Goal: Contribute content

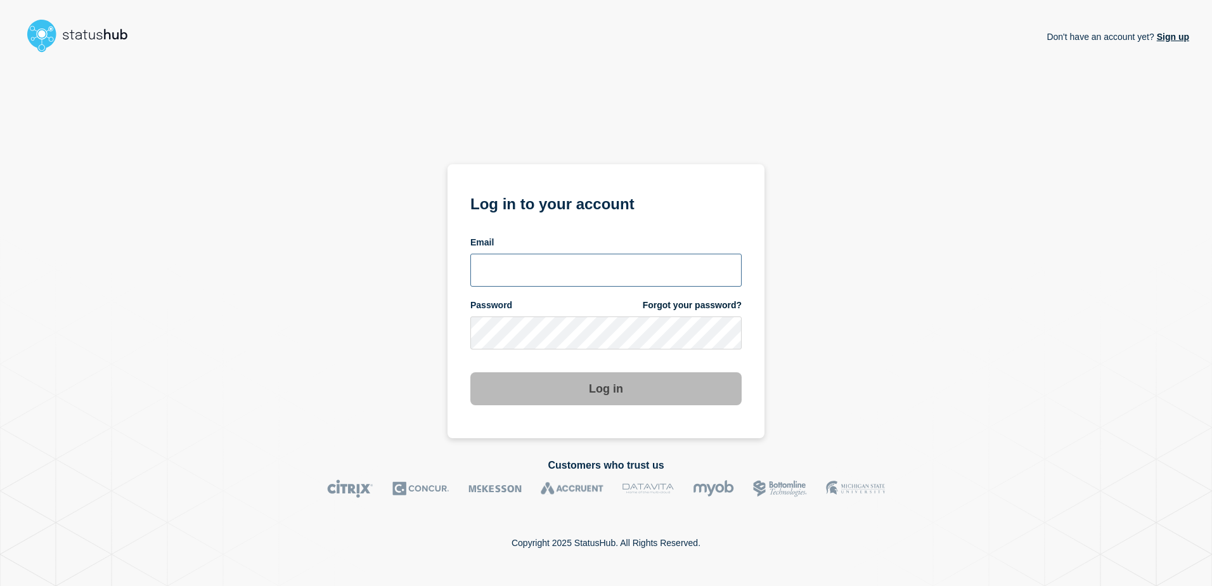
type input "tracey.taylor@surrey.ac.uk"
click at [593, 393] on button "Log in" at bounding box center [605, 388] width 271 height 33
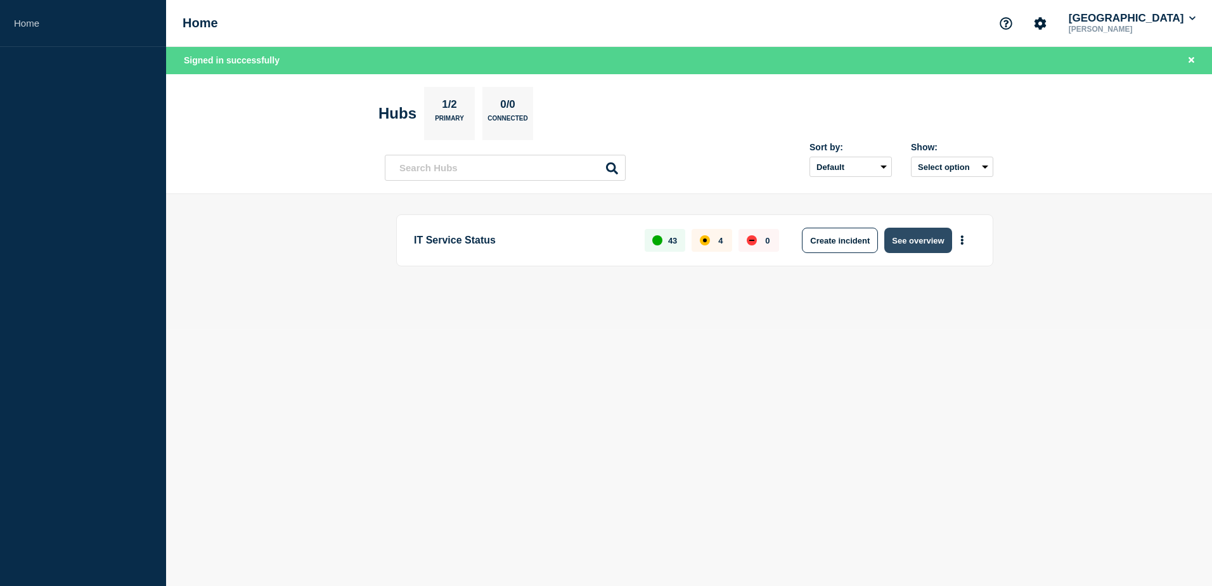
click at [930, 240] on button "See overview" at bounding box center [917, 240] width 67 height 25
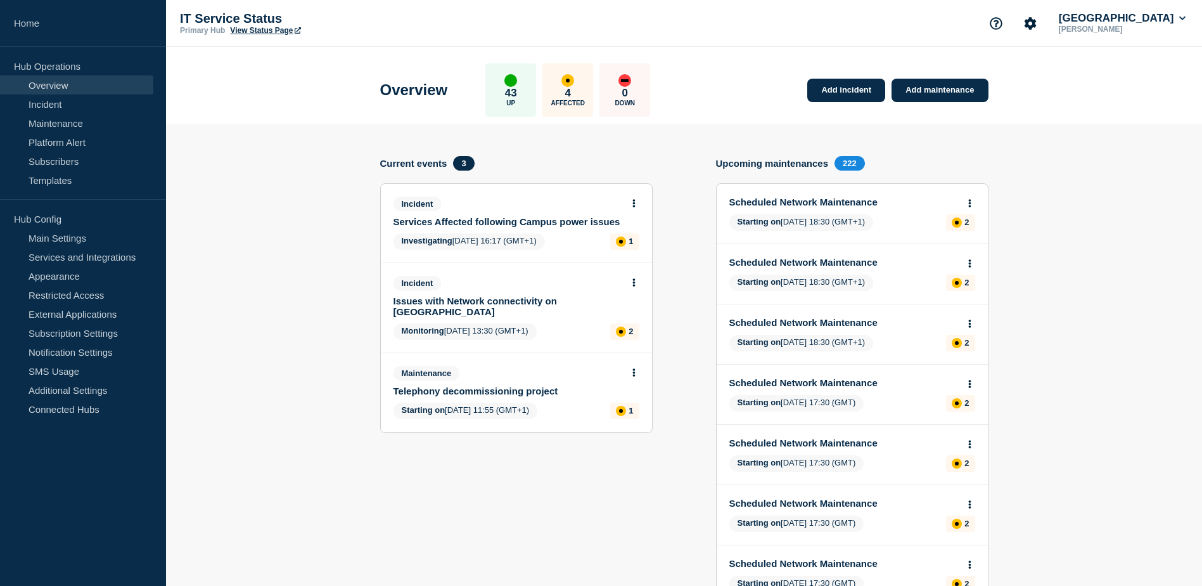
click at [503, 223] on link "Services Affected following Campus power issues" at bounding box center [508, 221] width 229 height 11
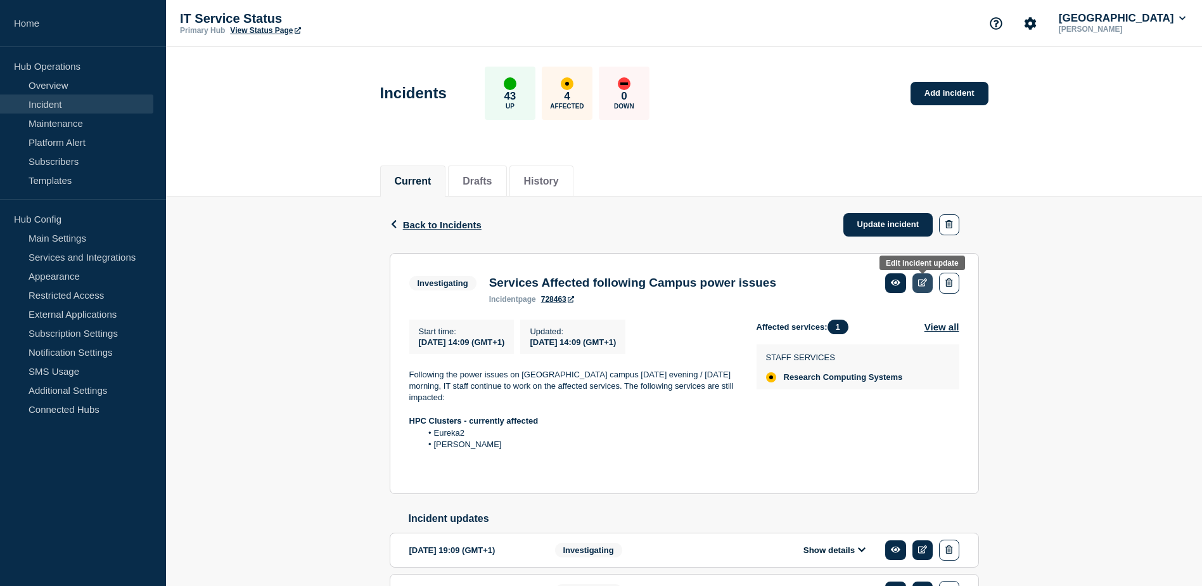
click at [923, 283] on icon at bounding box center [923, 282] width 10 height 8
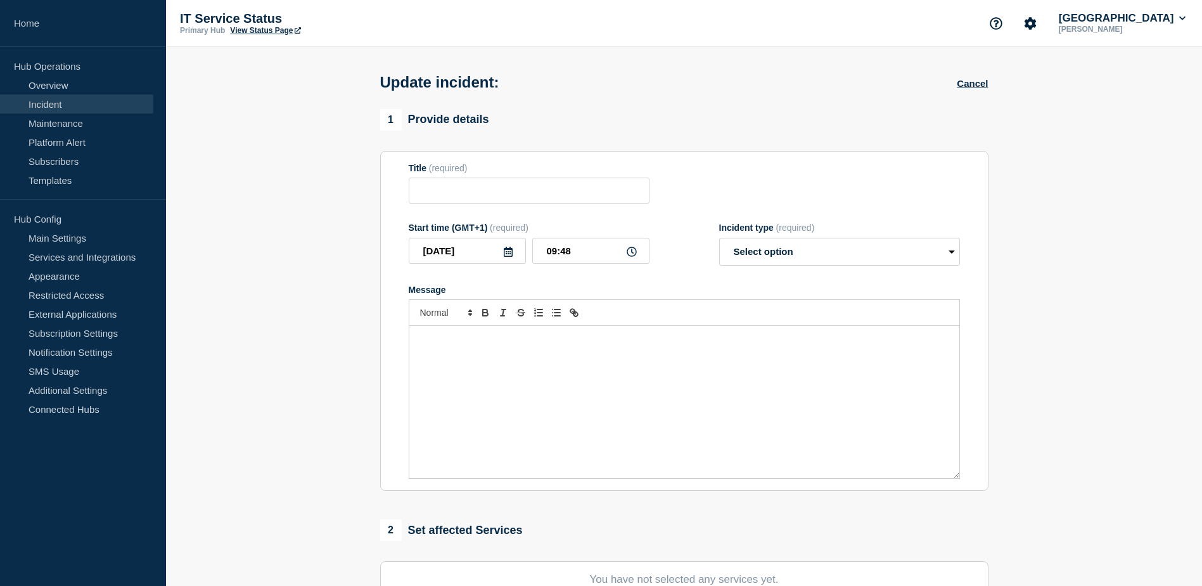
type input "Services Affected following Campus power issues"
type input "2025-10-07"
type input "14:09"
select select "investigating"
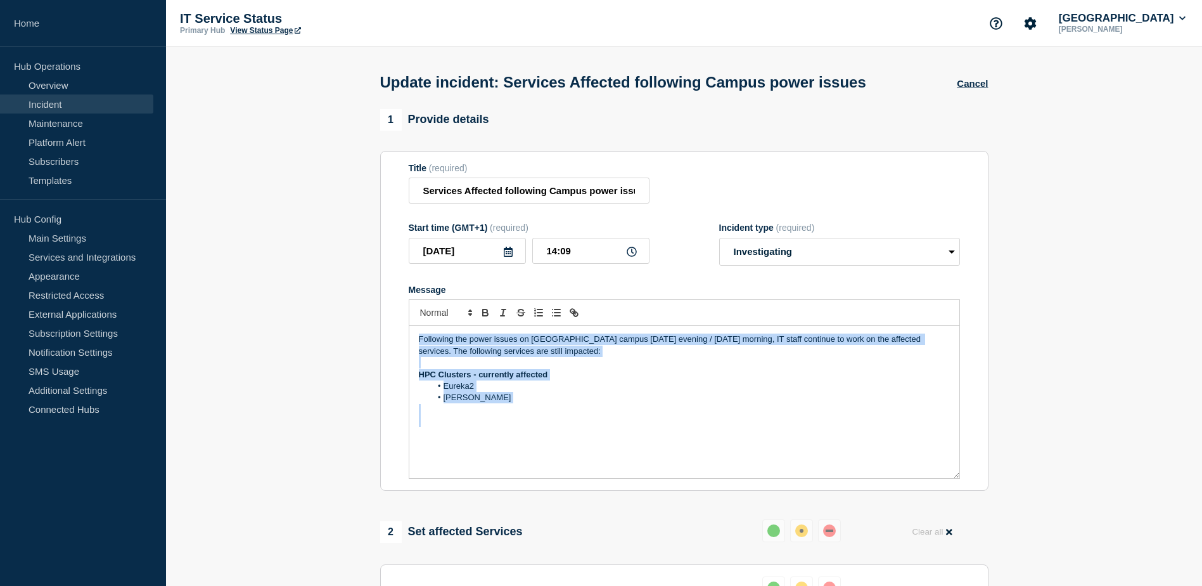
drag, startPoint x: 411, startPoint y: 339, endPoint x: 576, endPoint y: 418, distance: 182.8
click at [576, 418] on div "Following the power issues on Stag Hill campus on Friday evening / Saturday mor…" at bounding box center [684, 402] width 550 height 152
copy div "Following the power issues on Stag Hill campus on Friday evening / Saturday mor…"
click at [979, 79] on button "Cancel" at bounding box center [972, 83] width 31 height 11
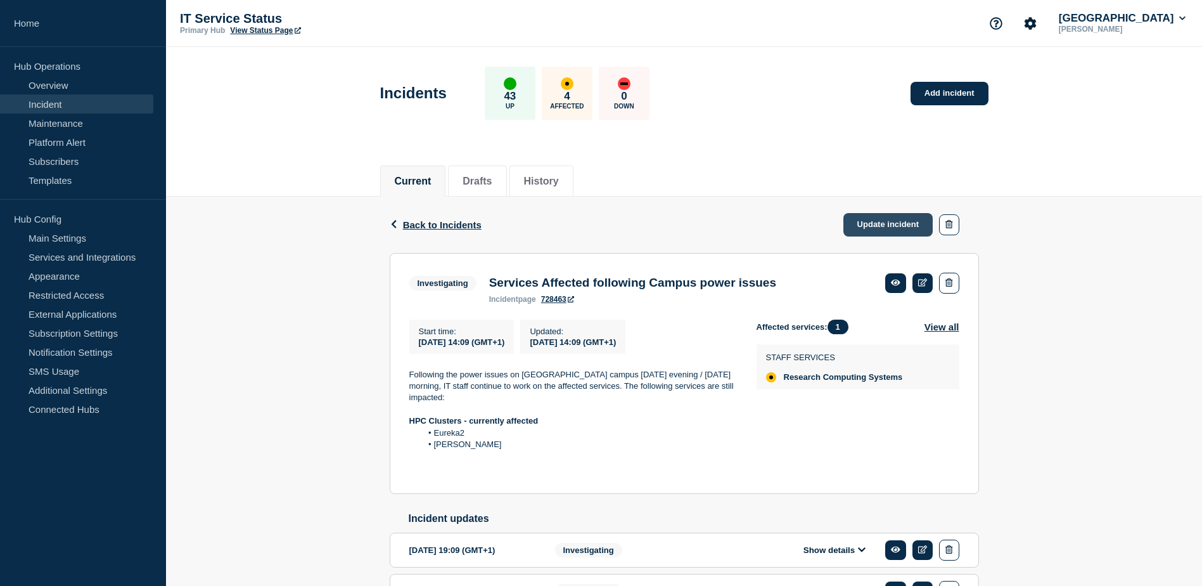
click at [903, 217] on link "Update incident" at bounding box center [888, 224] width 90 height 23
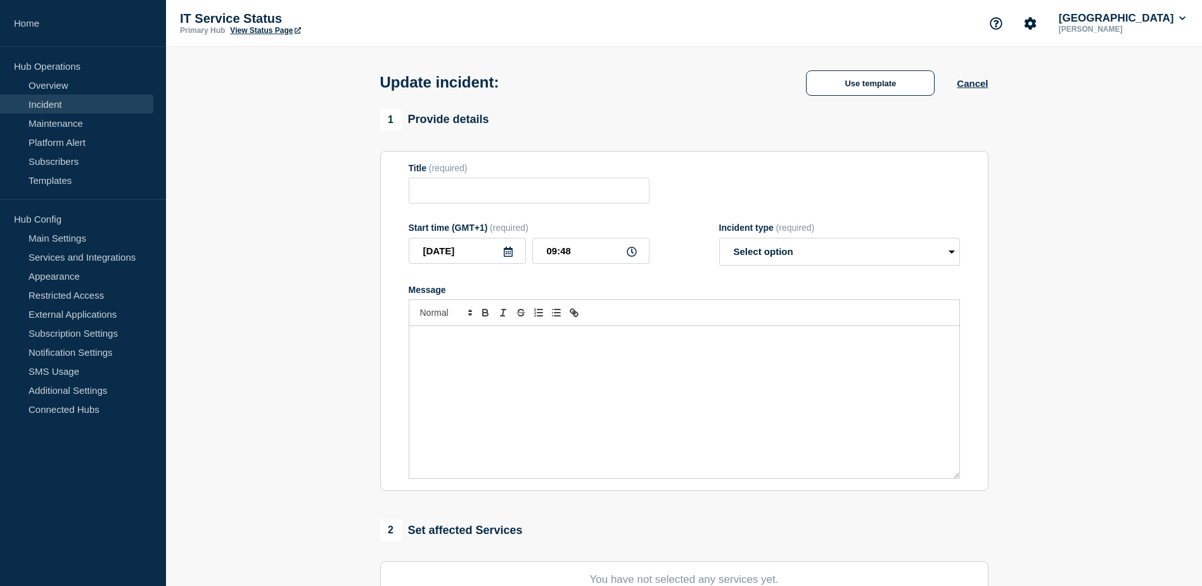
type input "Services Affected following Campus power issues"
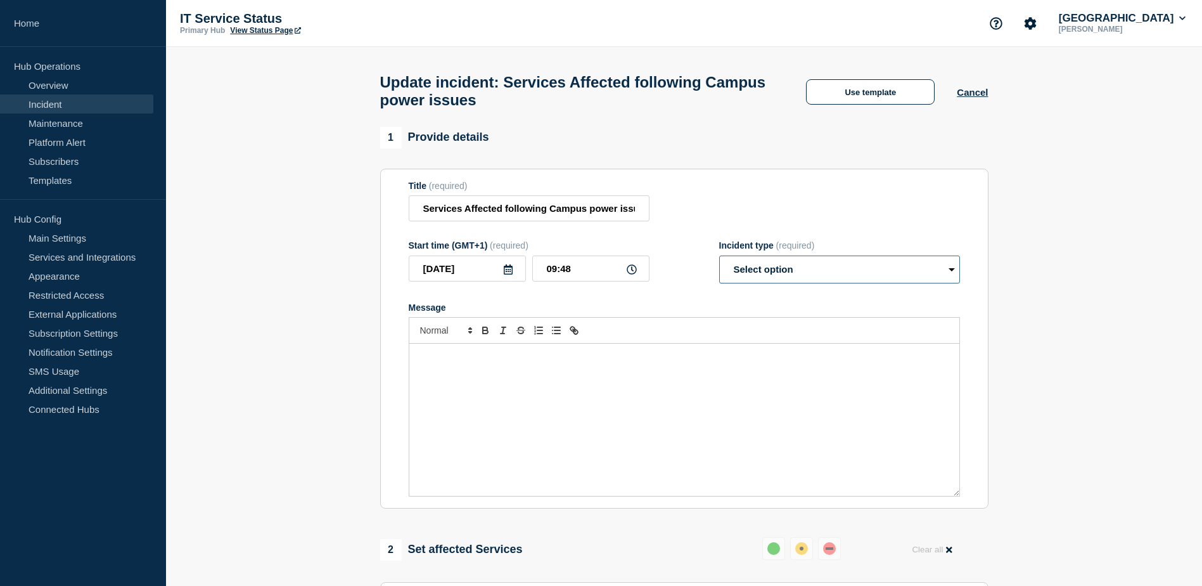
click at [949, 274] on select "Select option Investigating Identified Monitoring Resolved" at bounding box center [839, 269] width 241 height 28
select select "investigating"
click at [719, 261] on select "Select option Investigating Identified Monitoring Resolved" at bounding box center [839, 269] width 241 height 28
click at [824, 362] on p "Message" at bounding box center [684, 356] width 531 height 11
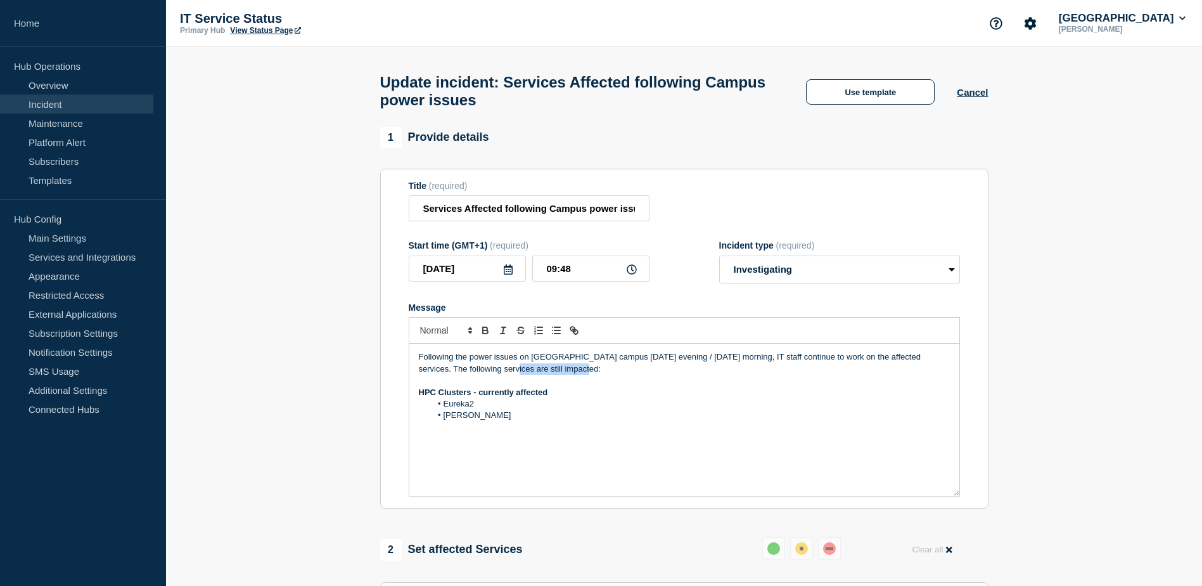
drag, startPoint x: 479, startPoint y: 373, endPoint x: 583, endPoint y: 373, distance: 103.9
click at [583, 373] on p "Following the power issues on Stag Hill campus on Friday evening / Saturday mor…" at bounding box center [684, 362] width 531 height 23
click at [594, 373] on p "Following the power issues on Stag Hill campus on Friday evening / Saturday mor…" at bounding box center [684, 362] width 531 height 23
drag, startPoint x: 480, startPoint y: 399, endPoint x: 651, endPoint y: 409, distance: 171.4
click at [651, 409] on div "Following the power issues on Stag Hill campus on Friday evening / Saturday mor…" at bounding box center [684, 419] width 550 height 152
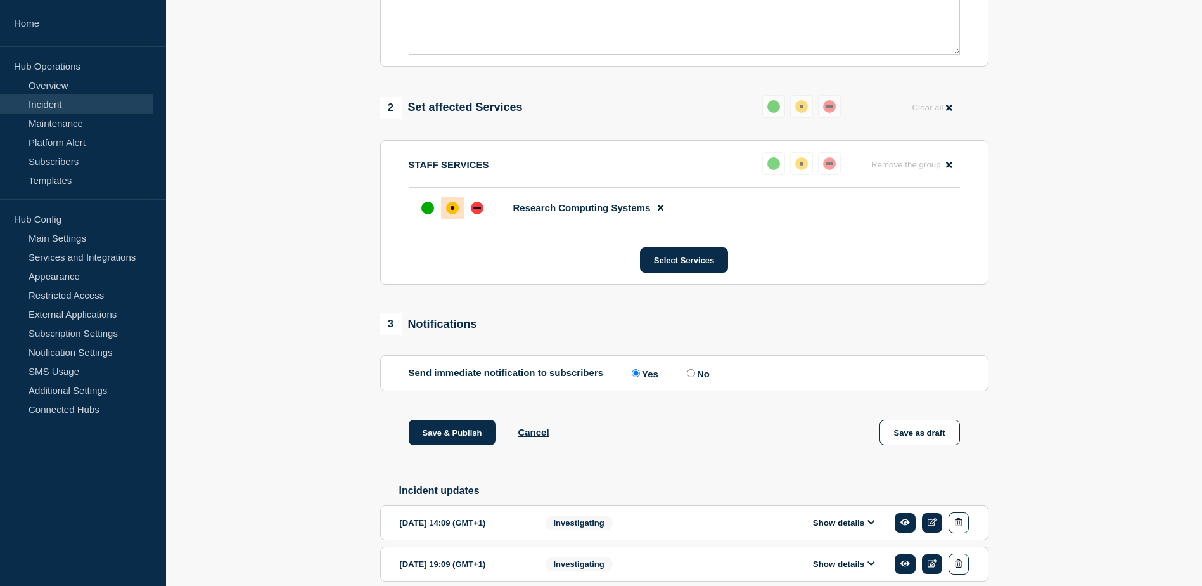
scroll to position [444, 0]
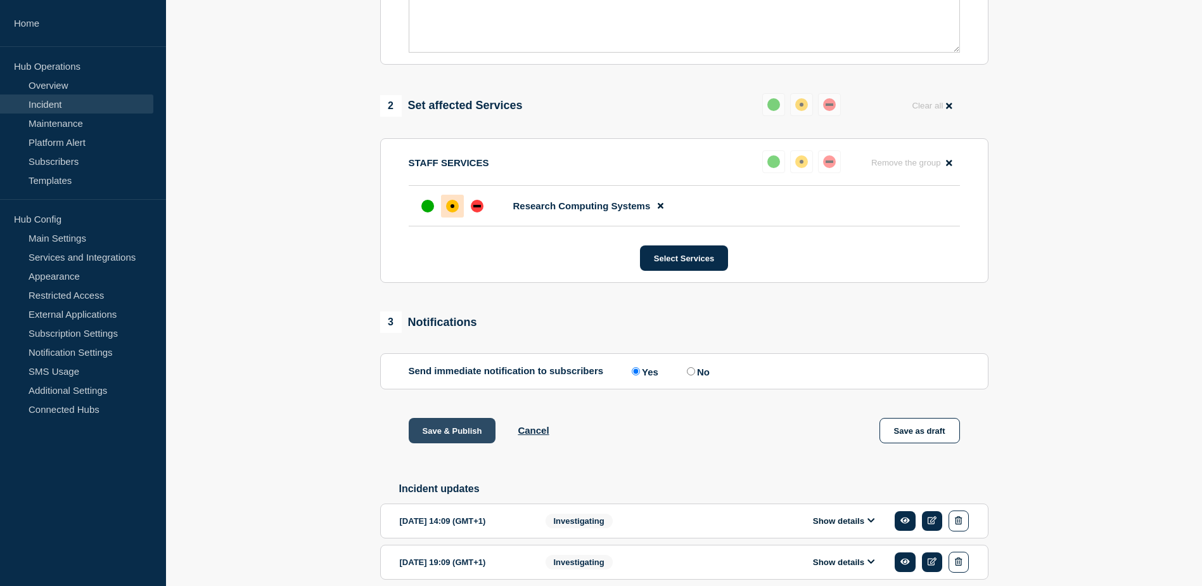
click at [446, 439] on button "Save & Publish" at bounding box center [452, 430] width 87 height 25
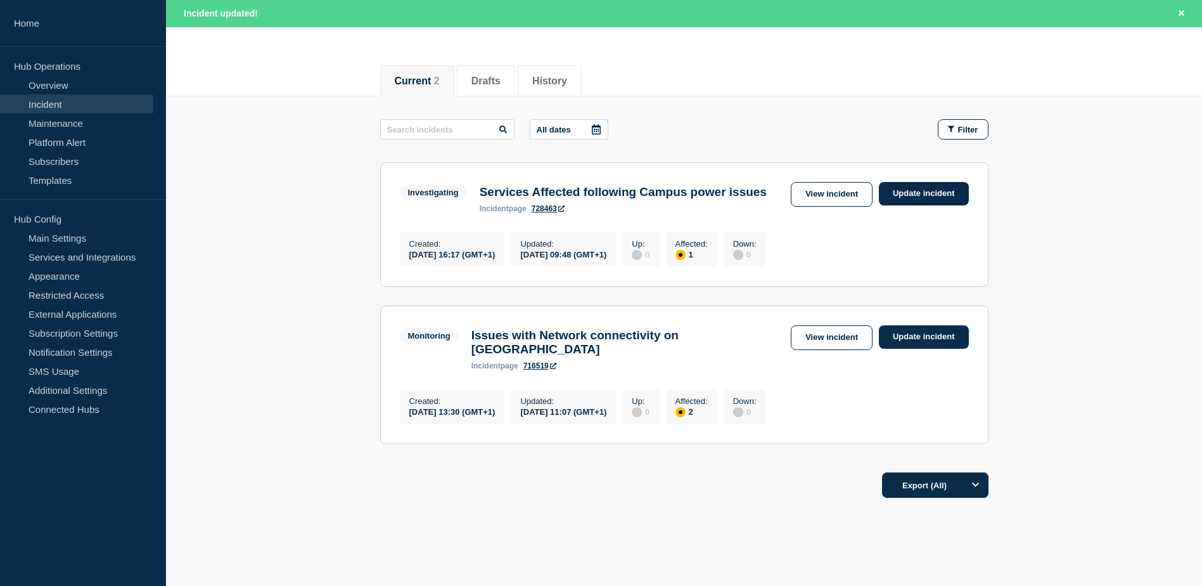
scroll to position [183, 0]
